Goal: Complete application form: Complete application form

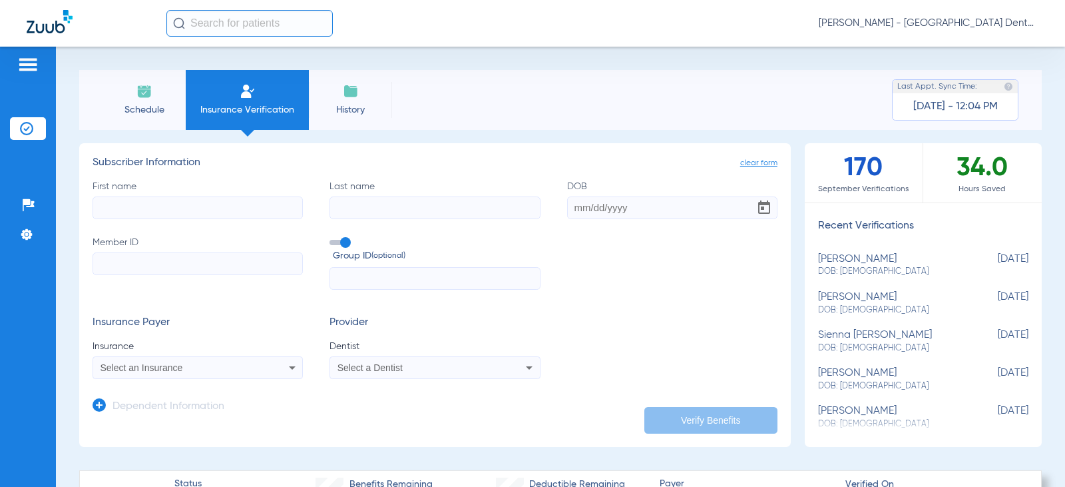
click at [114, 209] on input "First name" at bounding box center [198, 207] width 210 height 23
type input "luke"
type input "bermier"
click at [567, 208] on input "DOB" at bounding box center [672, 207] width 210 height 23
click at [579, 207] on input "06191972" at bounding box center [672, 207] width 210 height 23
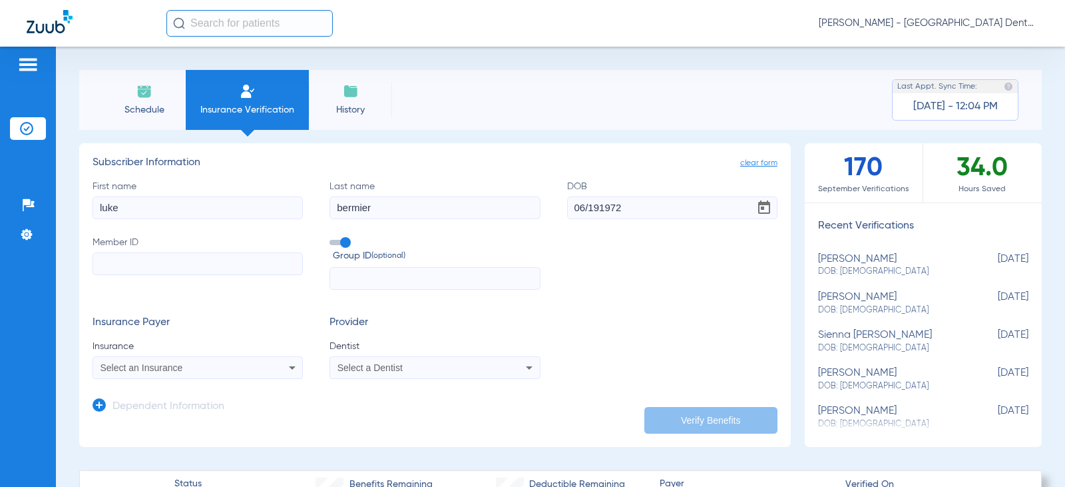
click at [592, 208] on input "06/191972" at bounding box center [672, 207] width 210 height 23
type input "[DATE]"
click at [122, 266] on input "Member ID" at bounding box center [198, 263] width 210 height 23
type input "6"
type input "344668163"
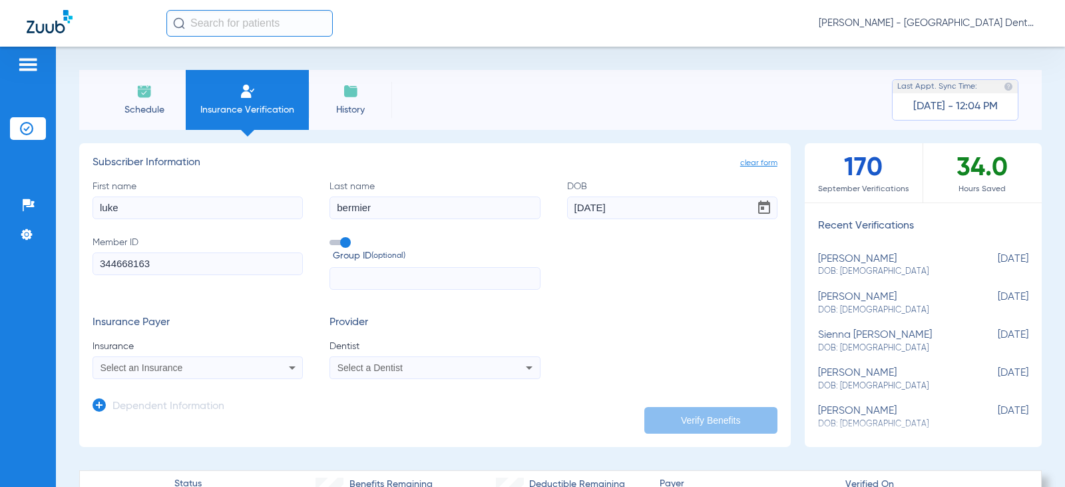
click at [656, 344] on div "Insurance Payer Insurance Select an Insurance Provider Dentist Select a Dentist" at bounding box center [435, 347] width 685 height 63
click at [172, 368] on span "Select an Insurance" at bounding box center [142, 367] width 83 height 11
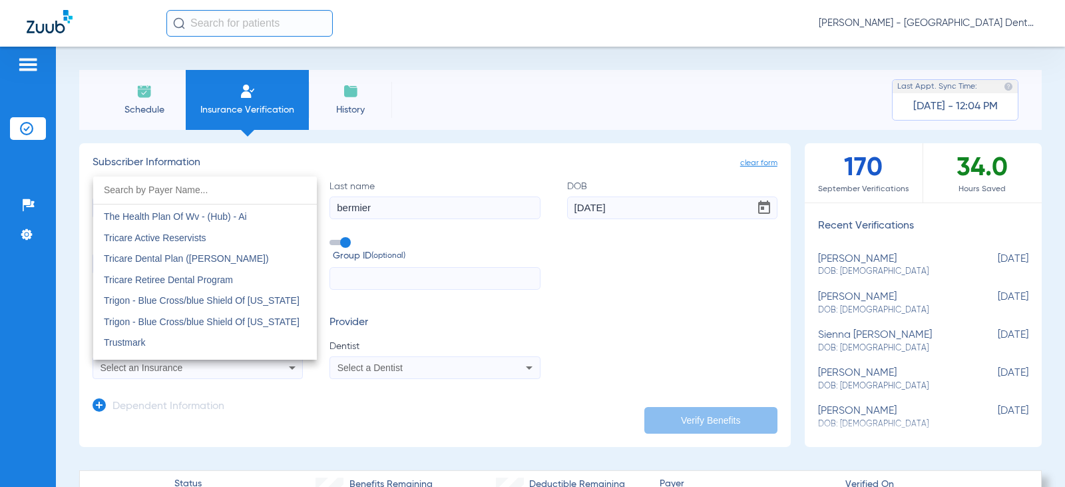
scroll to position [7471, 0]
